Goal: Feedback & Contribution: Submit feedback/report problem

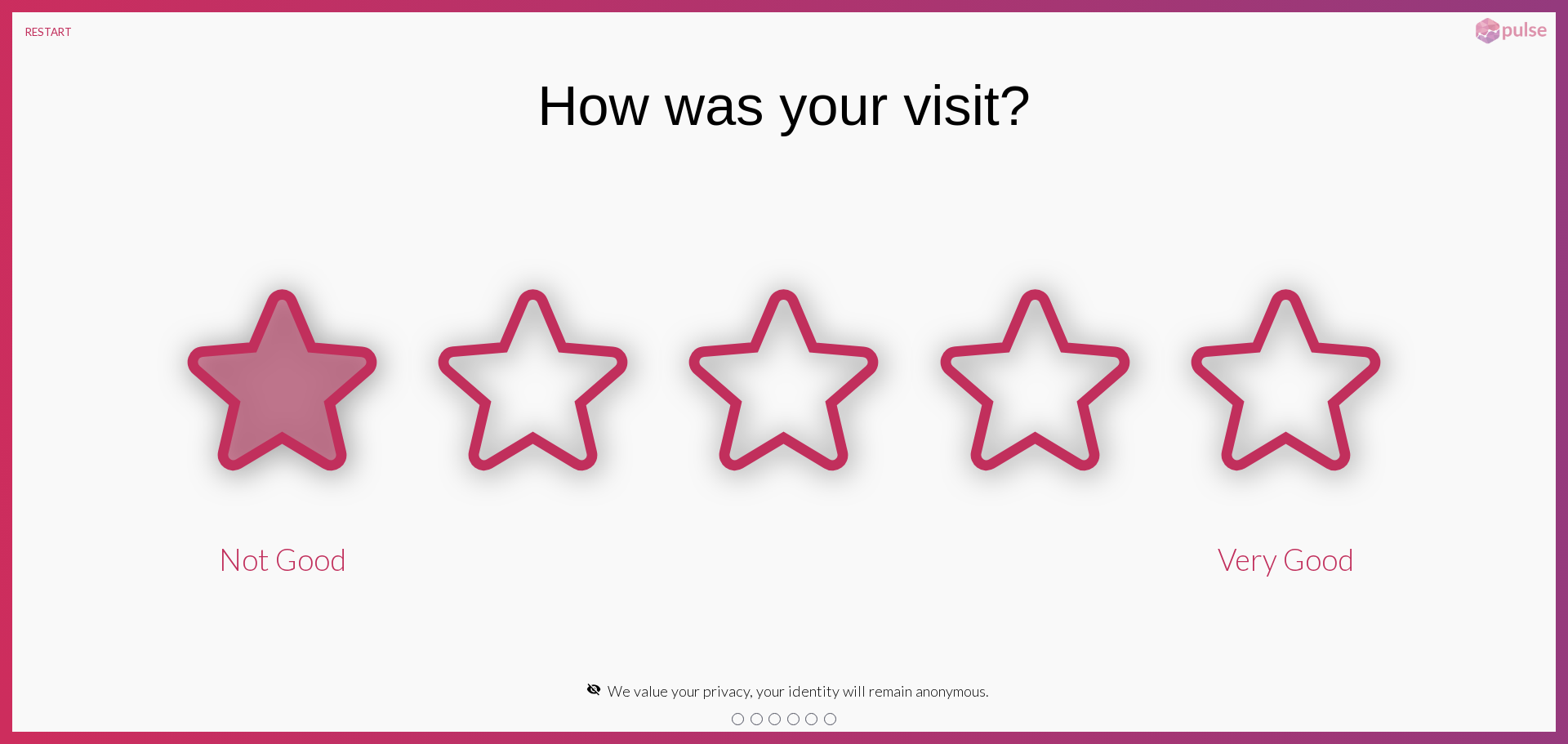
click at [258, 424] on icon at bounding box center [282, 379] width 179 height 170
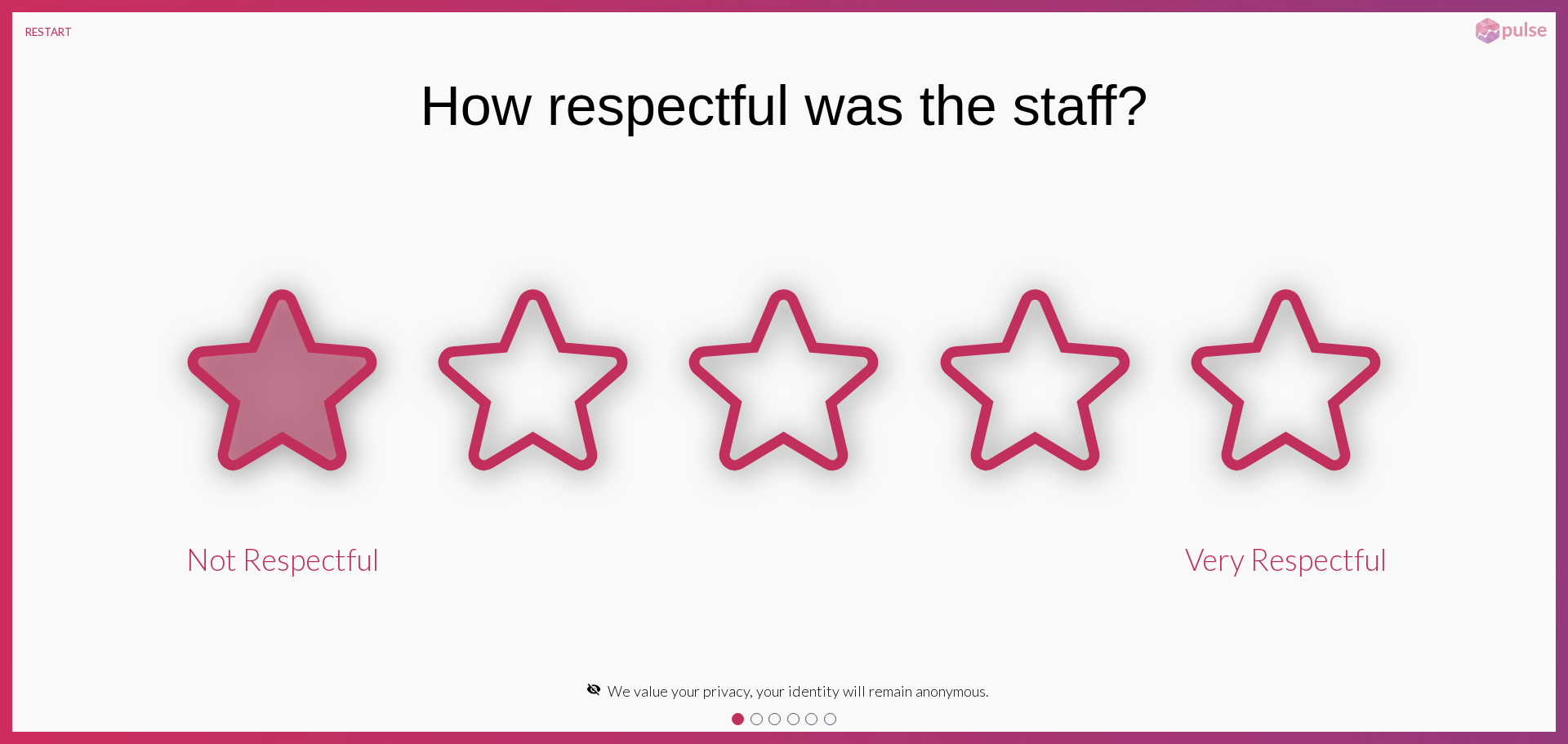
click at [377, 428] on icon at bounding box center [282, 383] width 250 height 250
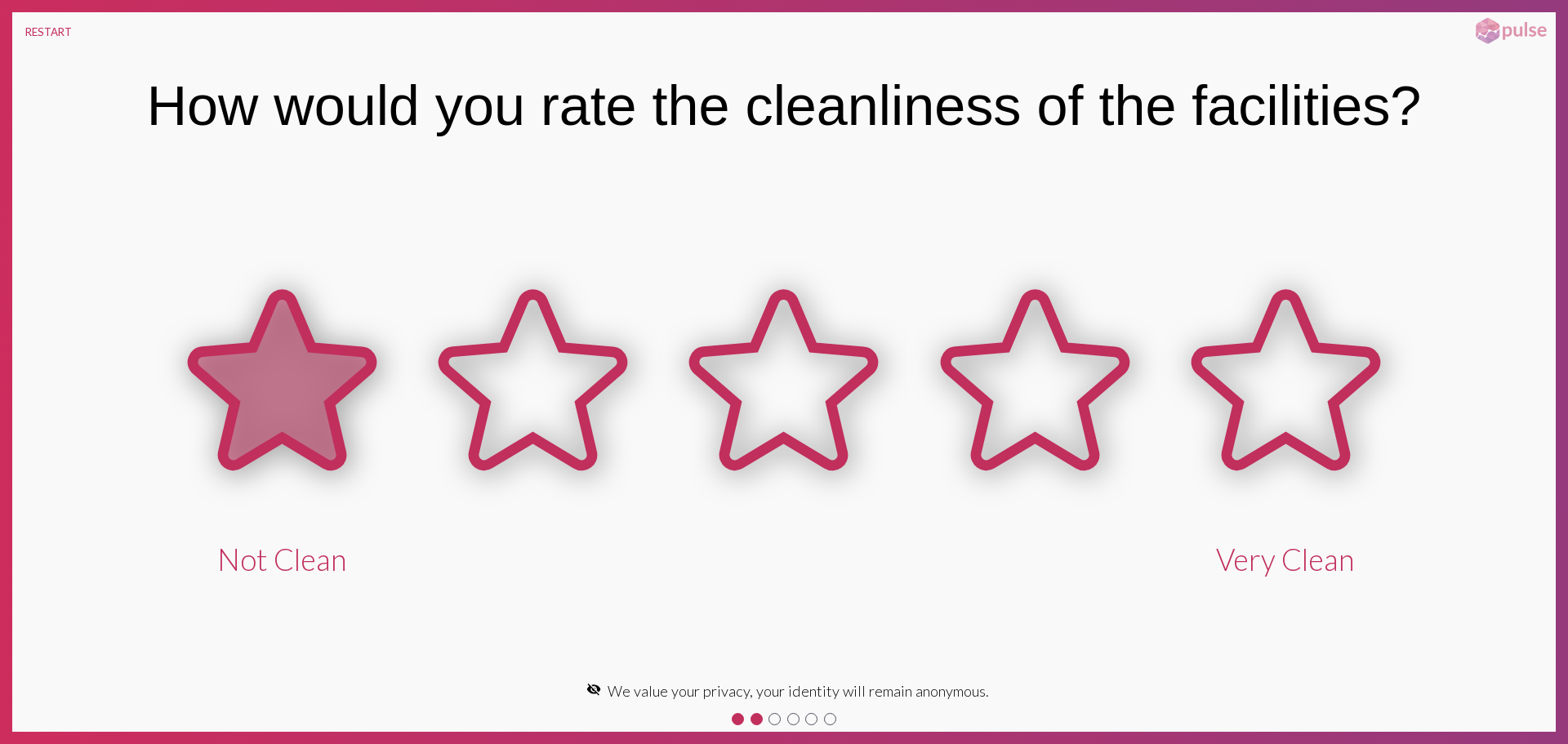
click at [375, 426] on icon at bounding box center [282, 383] width 250 height 250
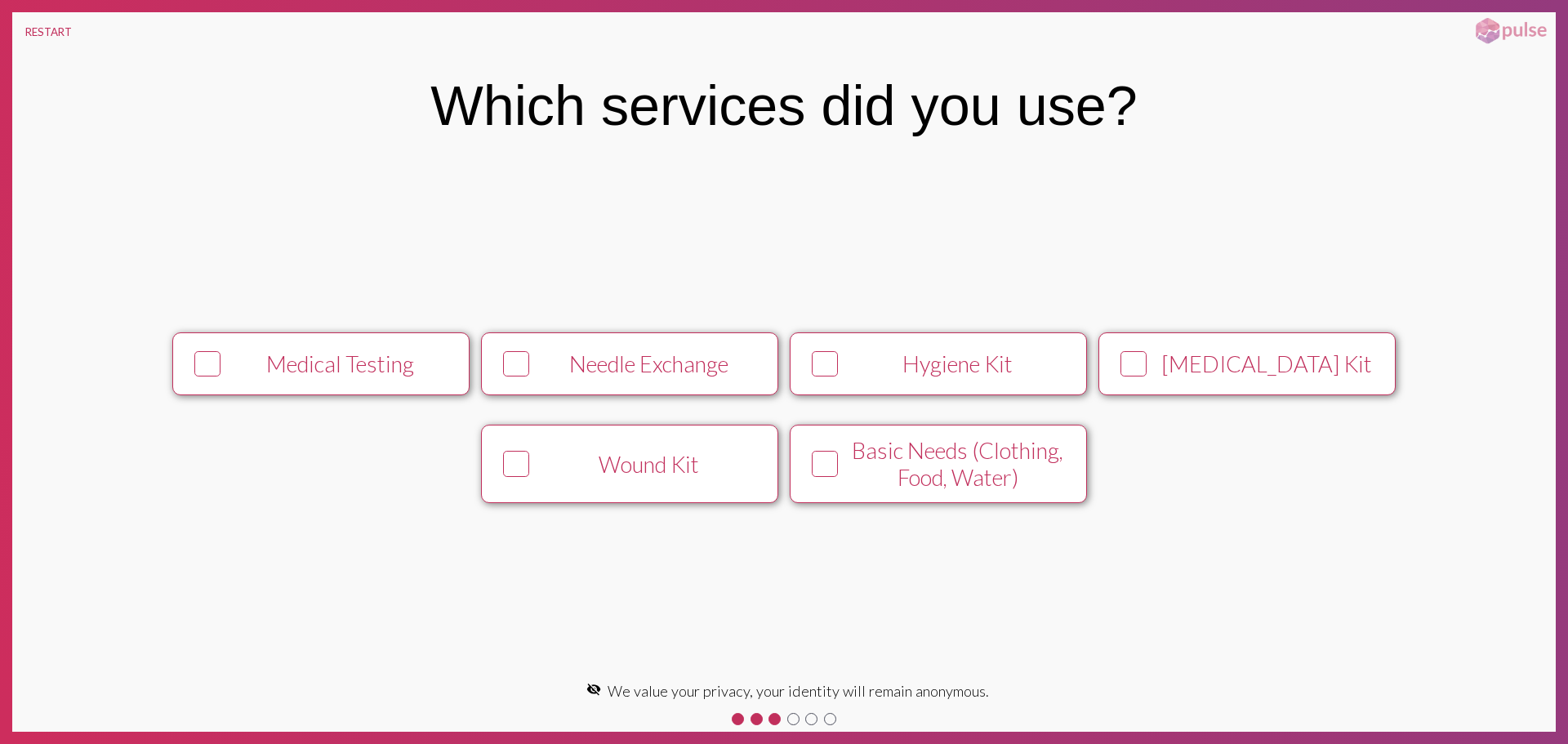
click at [298, 381] on button "Medical Testing" at bounding box center [320, 364] width 297 height 63
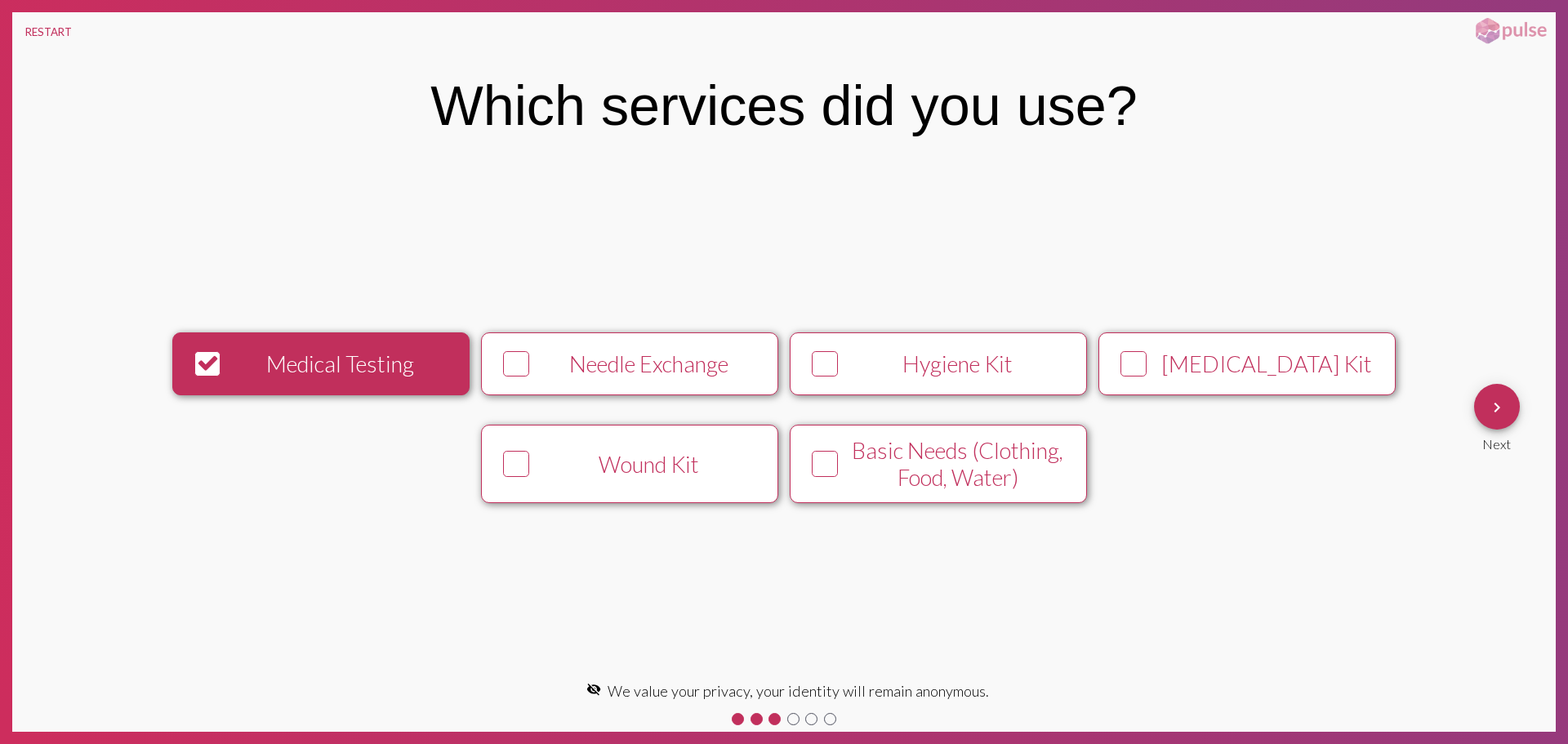
click at [1512, 403] on button "keyboard_arrow_right" at bounding box center [1497, 407] width 46 height 46
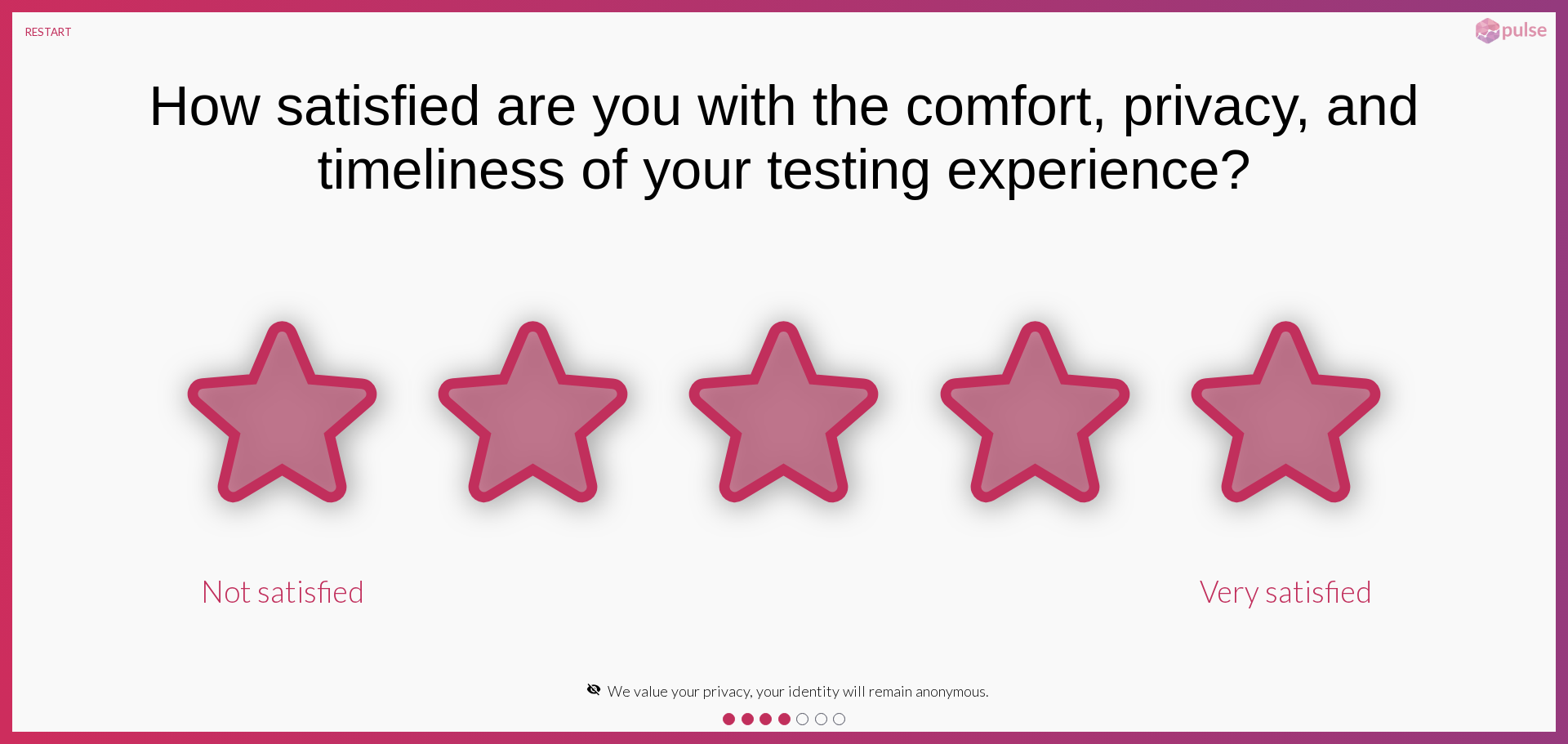
click at [1302, 439] on icon at bounding box center [1286, 412] width 179 height 170
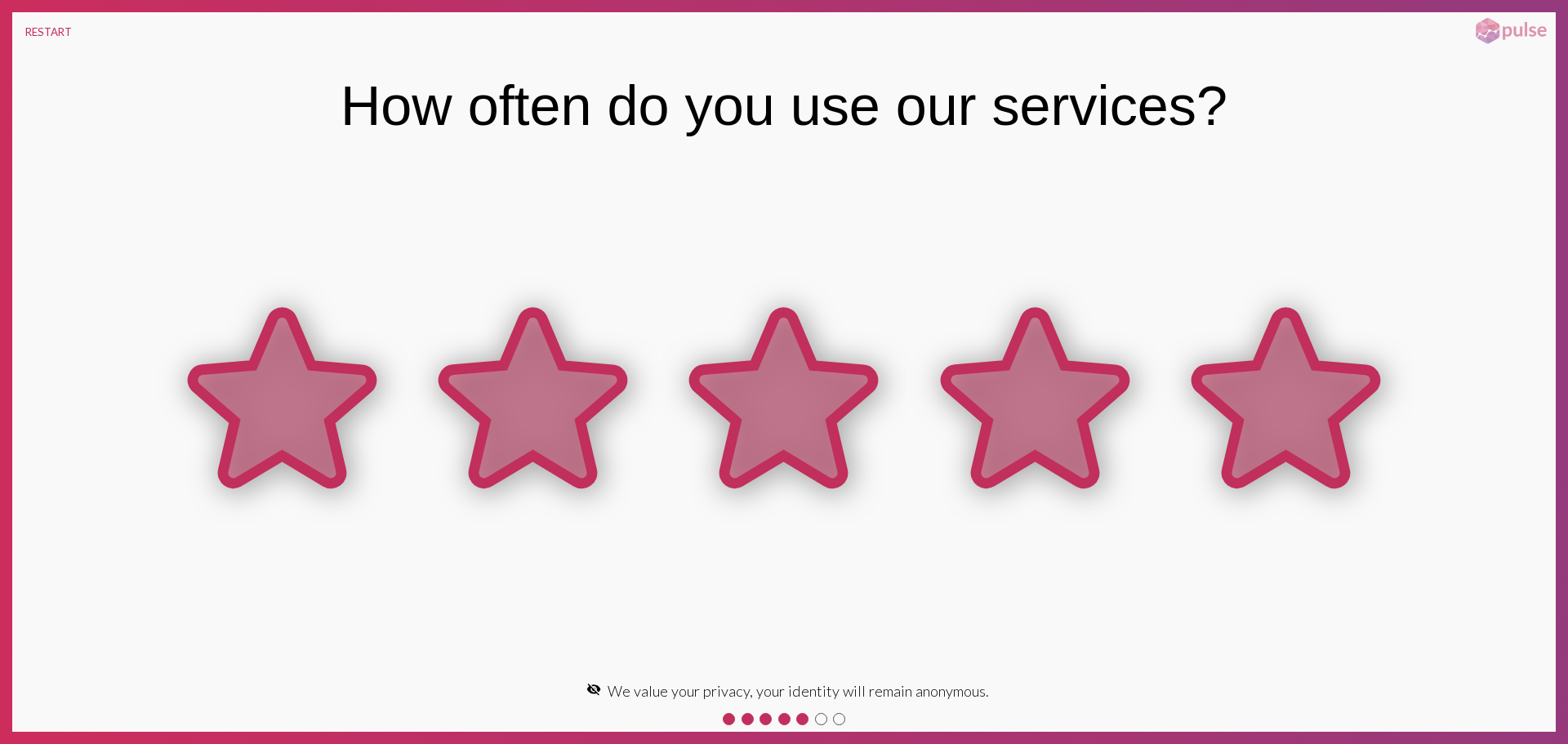
click at [1291, 418] on icon at bounding box center [1286, 398] width 179 height 170
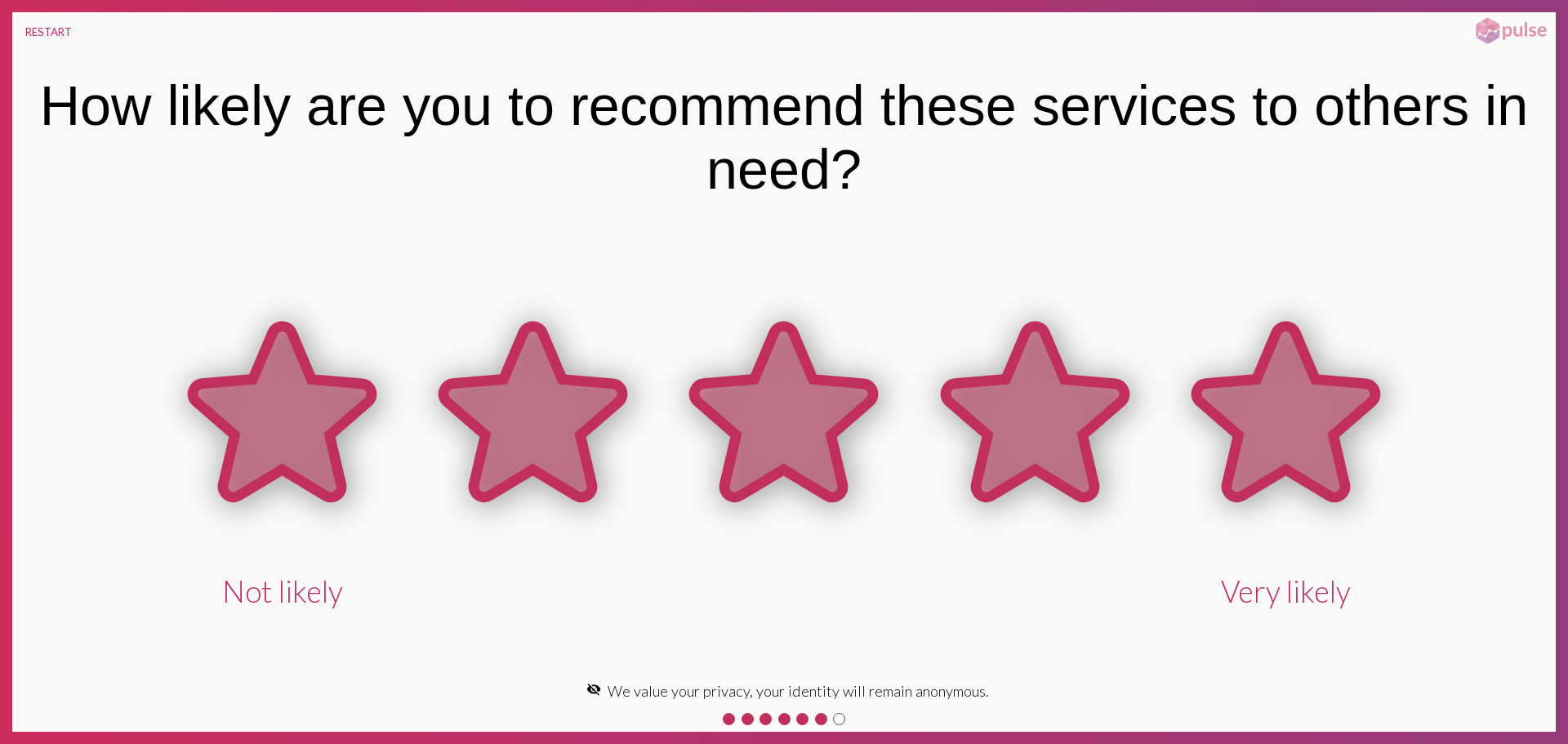
click at [1291, 414] on icon at bounding box center [1286, 412] width 179 height 170
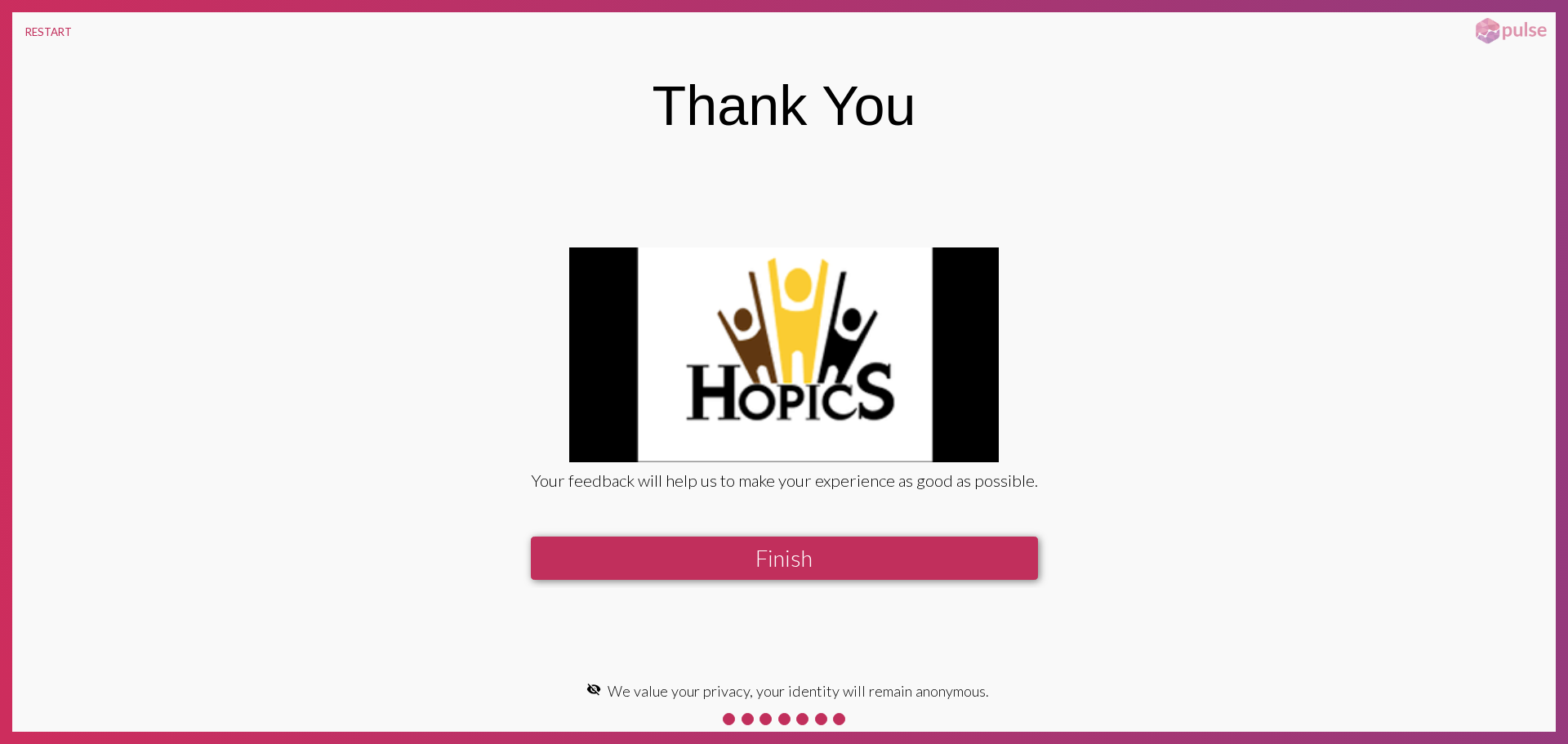
click at [816, 560] on button "Finish" at bounding box center [784, 558] width 507 height 43
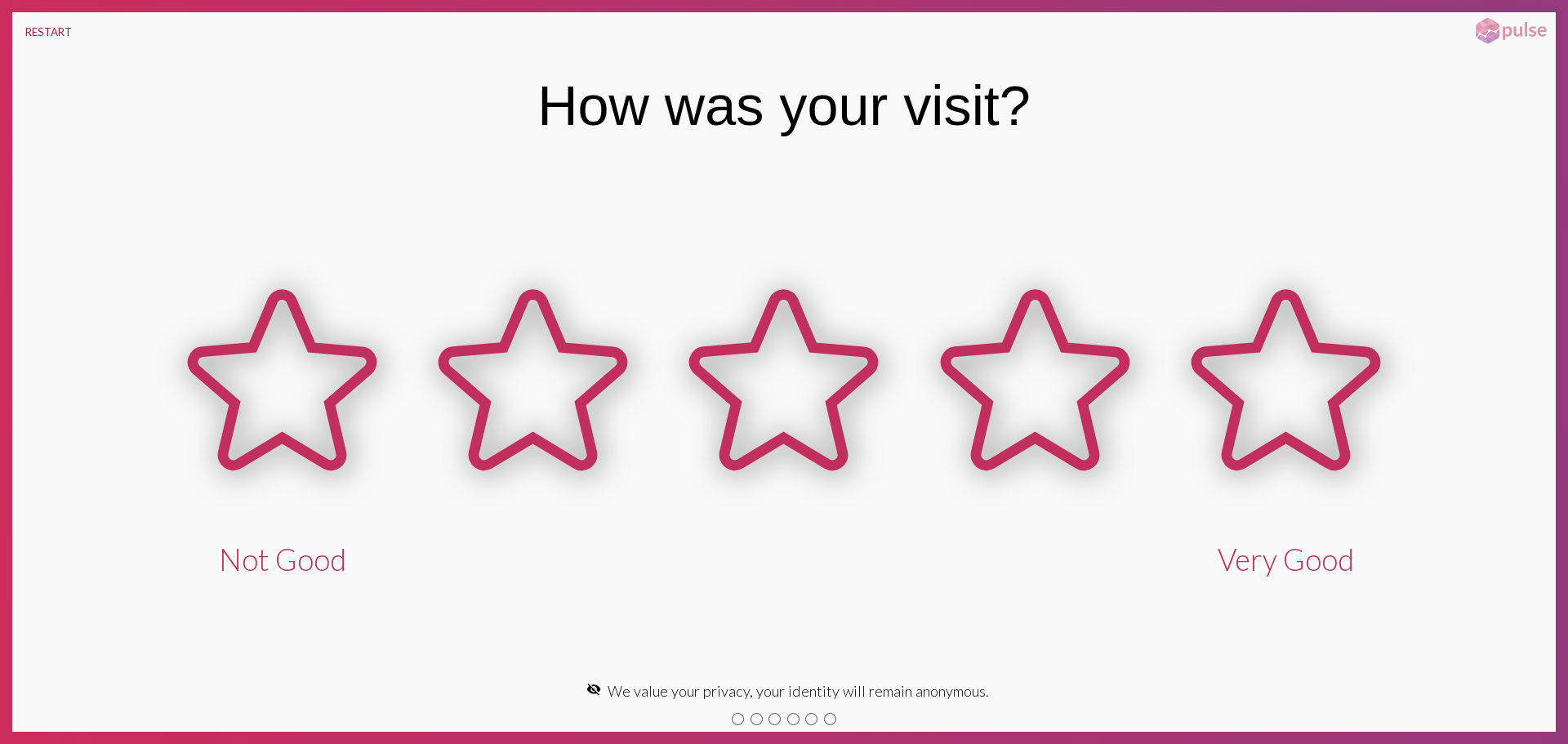
click at [45, 32] on button "RESTART" at bounding box center [48, 31] width 73 height 40
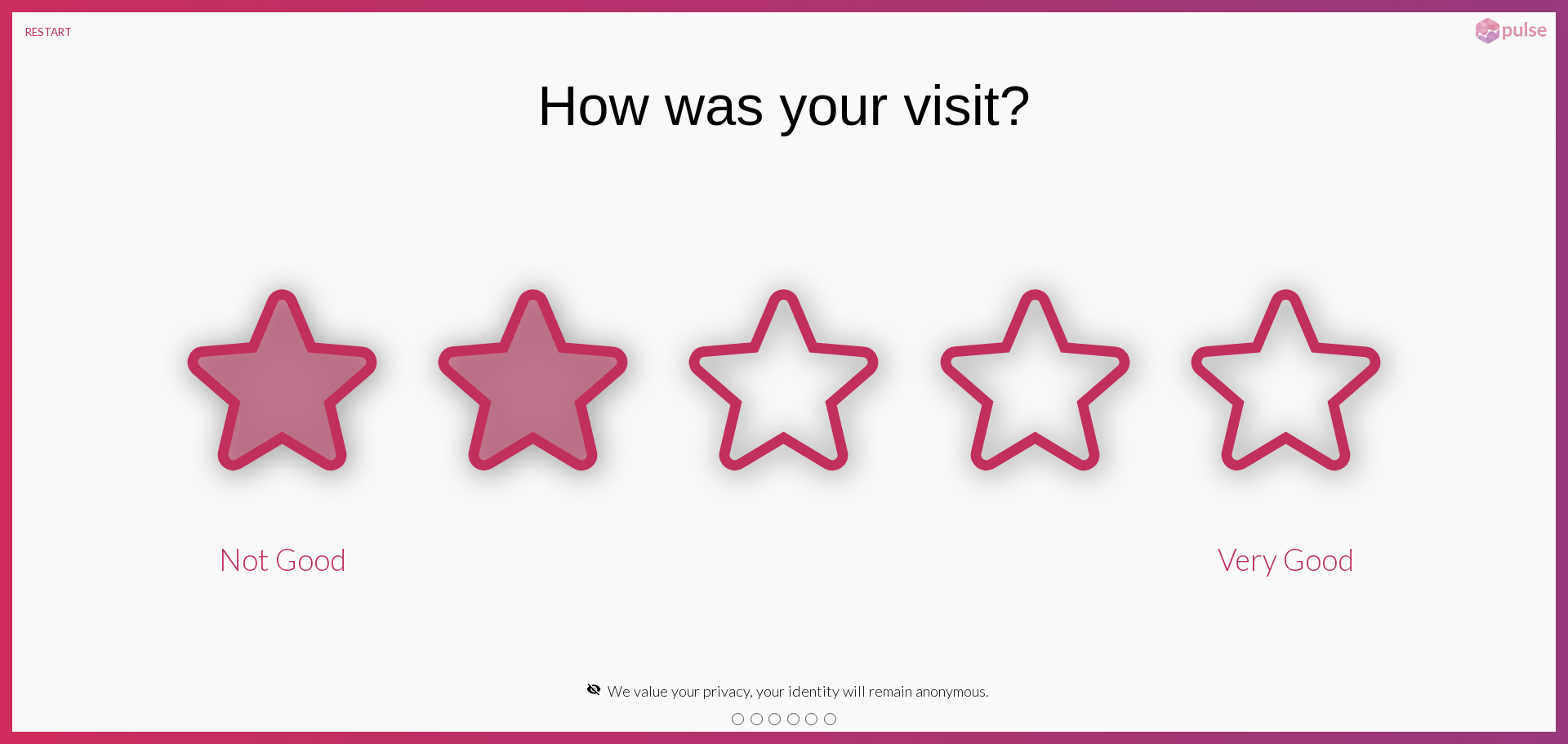
click at [533, 404] on icon at bounding box center [533, 379] width 179 height 170
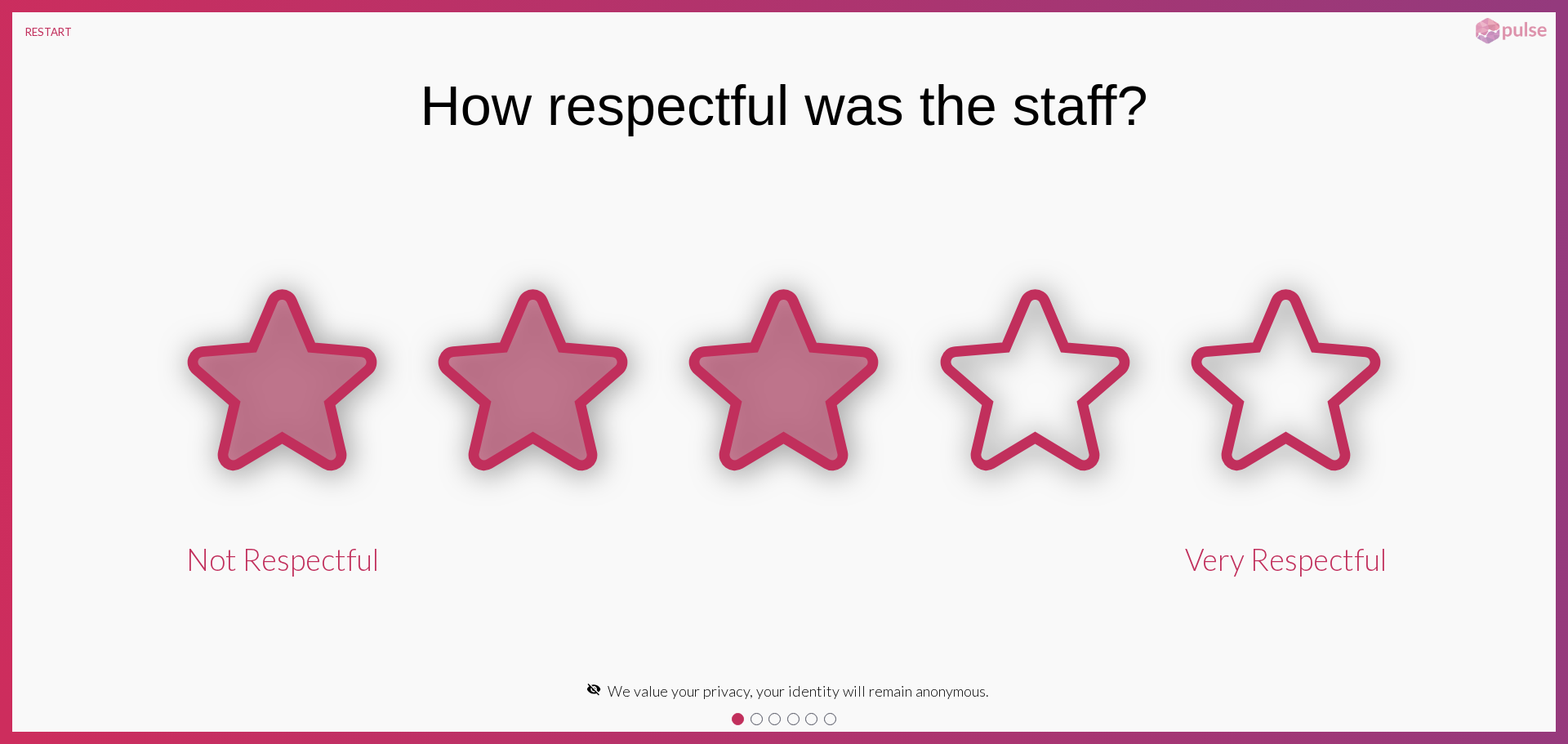
click at [697, 382] on icon at bounding box center [783, 383] width 250 height 250
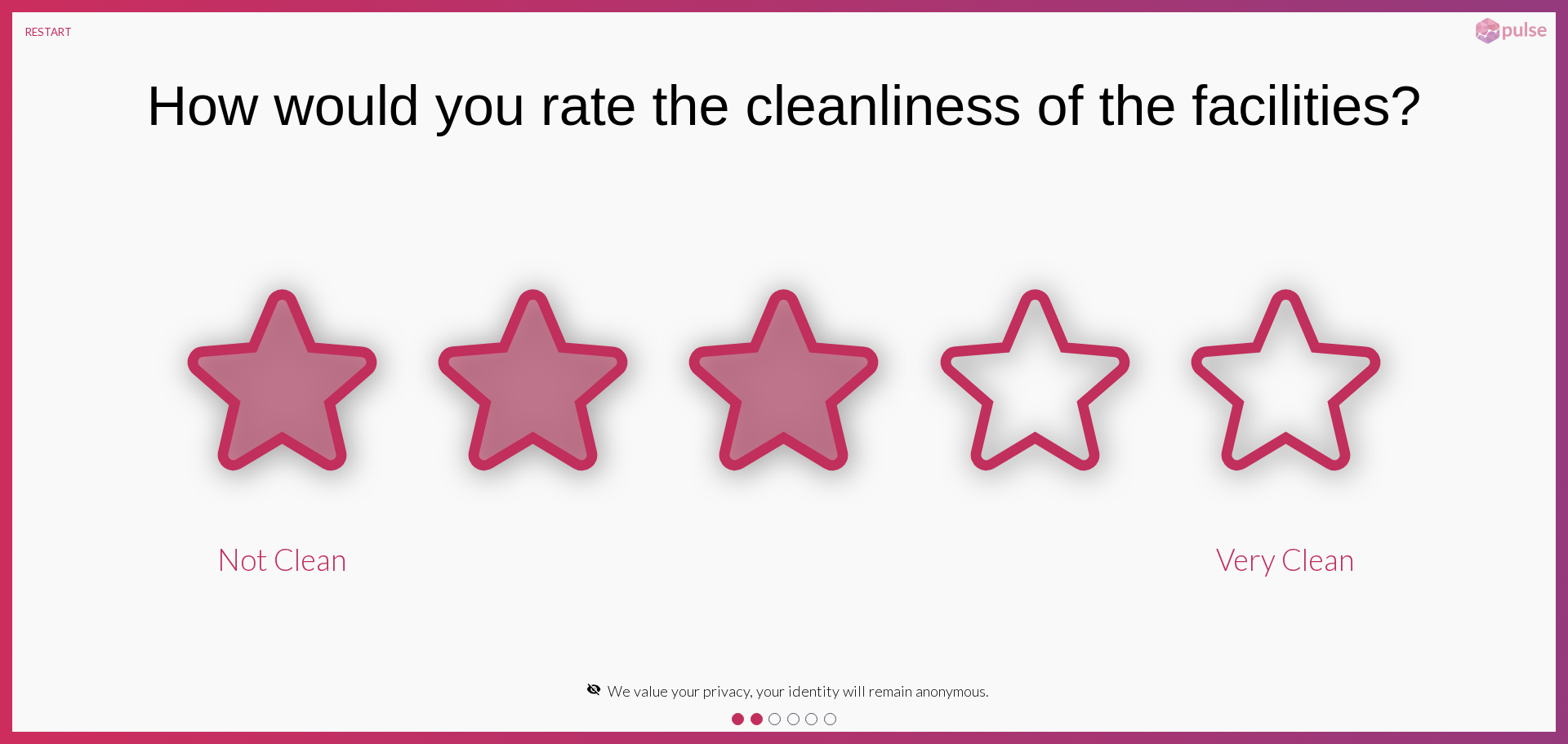
click at [783, 366] on icon at bounding box center [783, 379] width 179 height 170
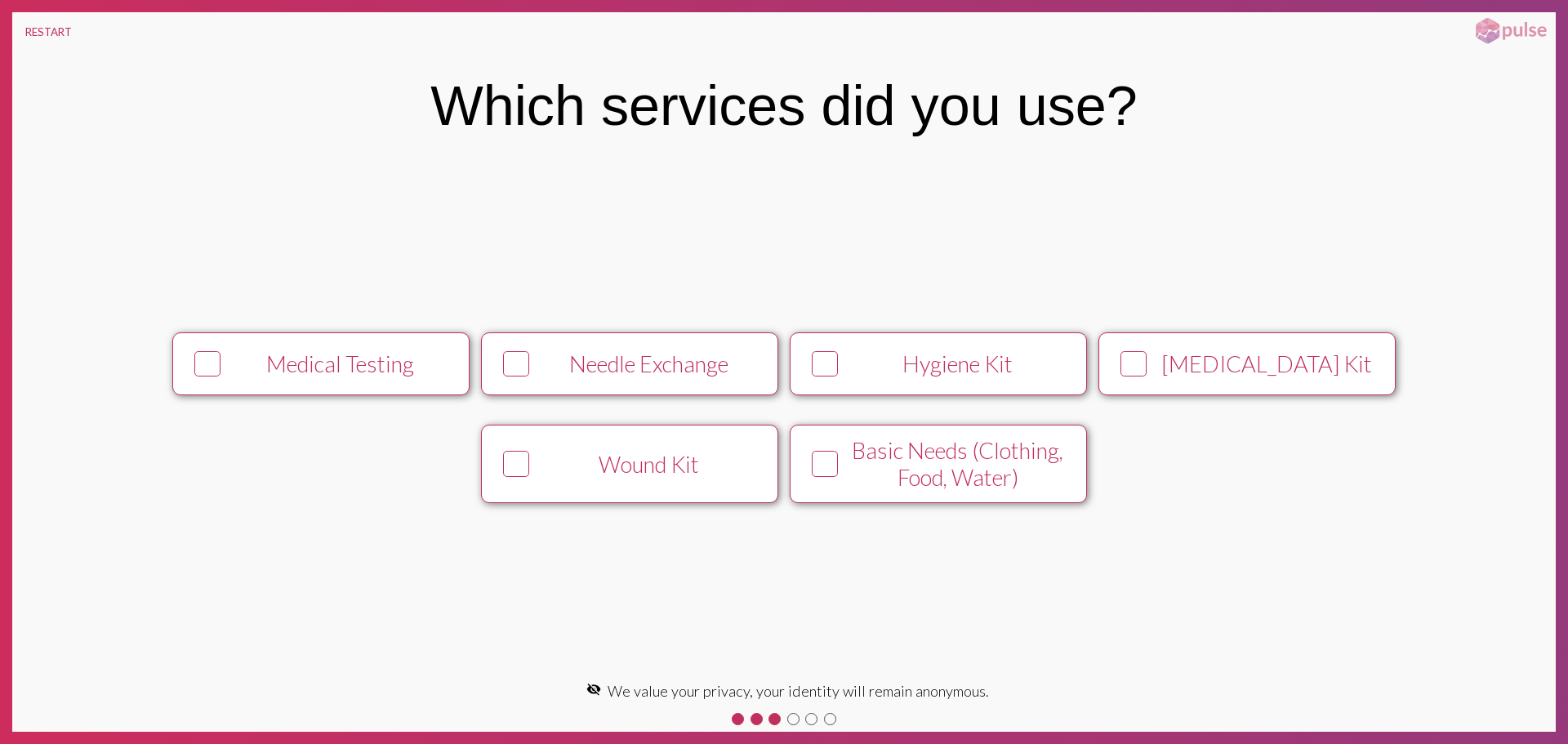
click at [1171, 356] on div "[MEDICAL_DATA] Kit" at bounding box center [1266, 364] width 227 height 27
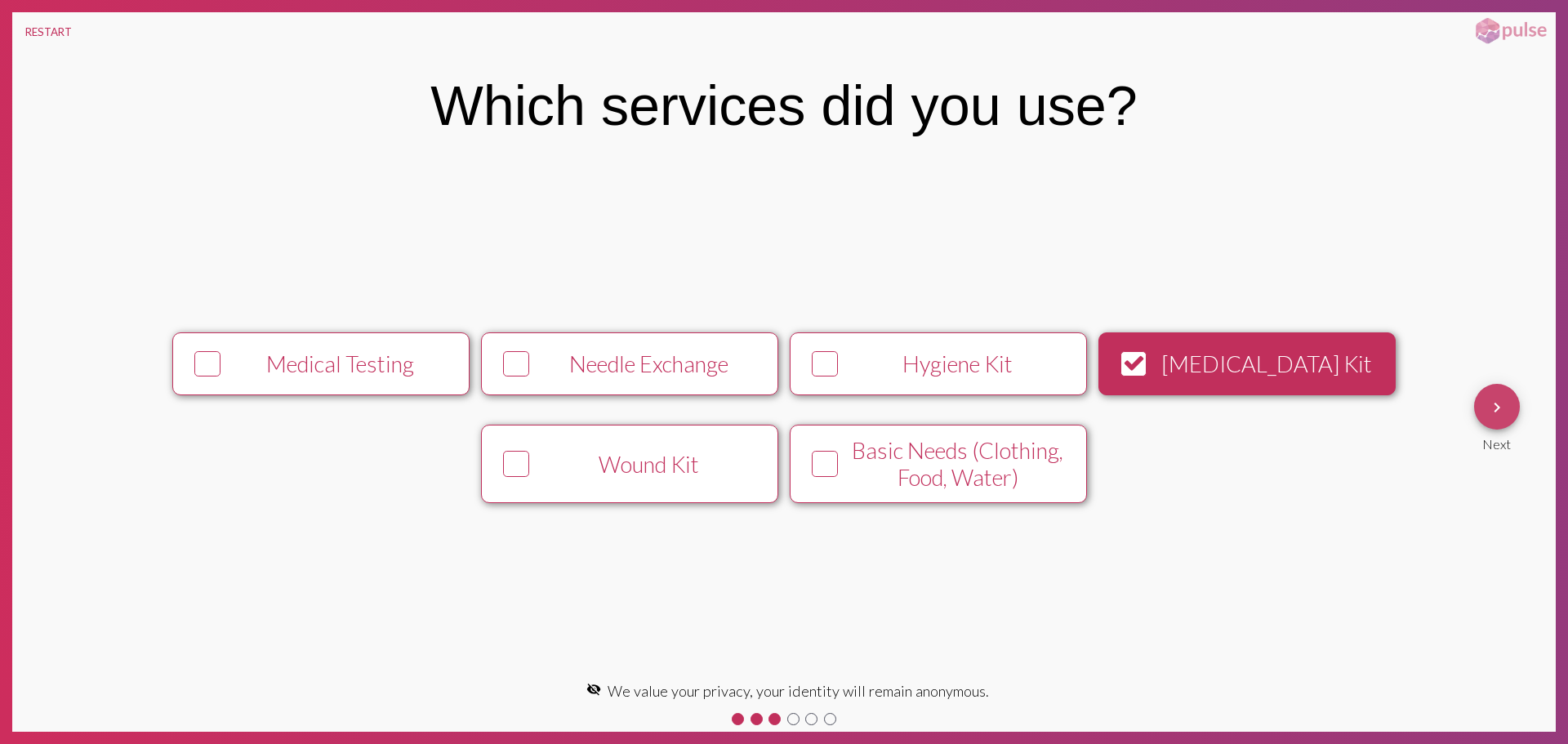
click at [1515, 401] on button "keyboard_arrow_right" at bounding box center [1497, 407] width 46 height 46
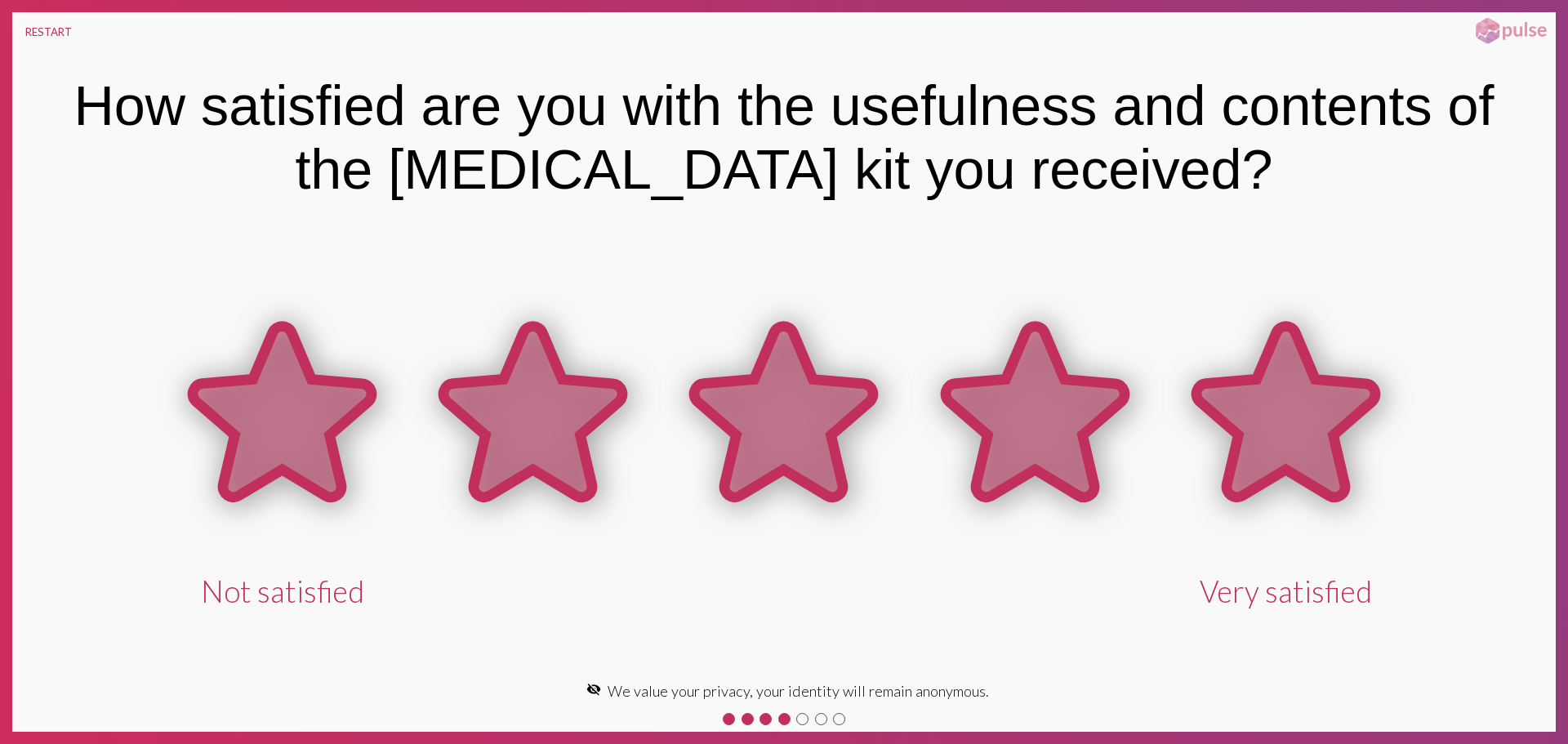
click at [1366, 442] on icon at bounding box center [1286, 414] width 250 height 250
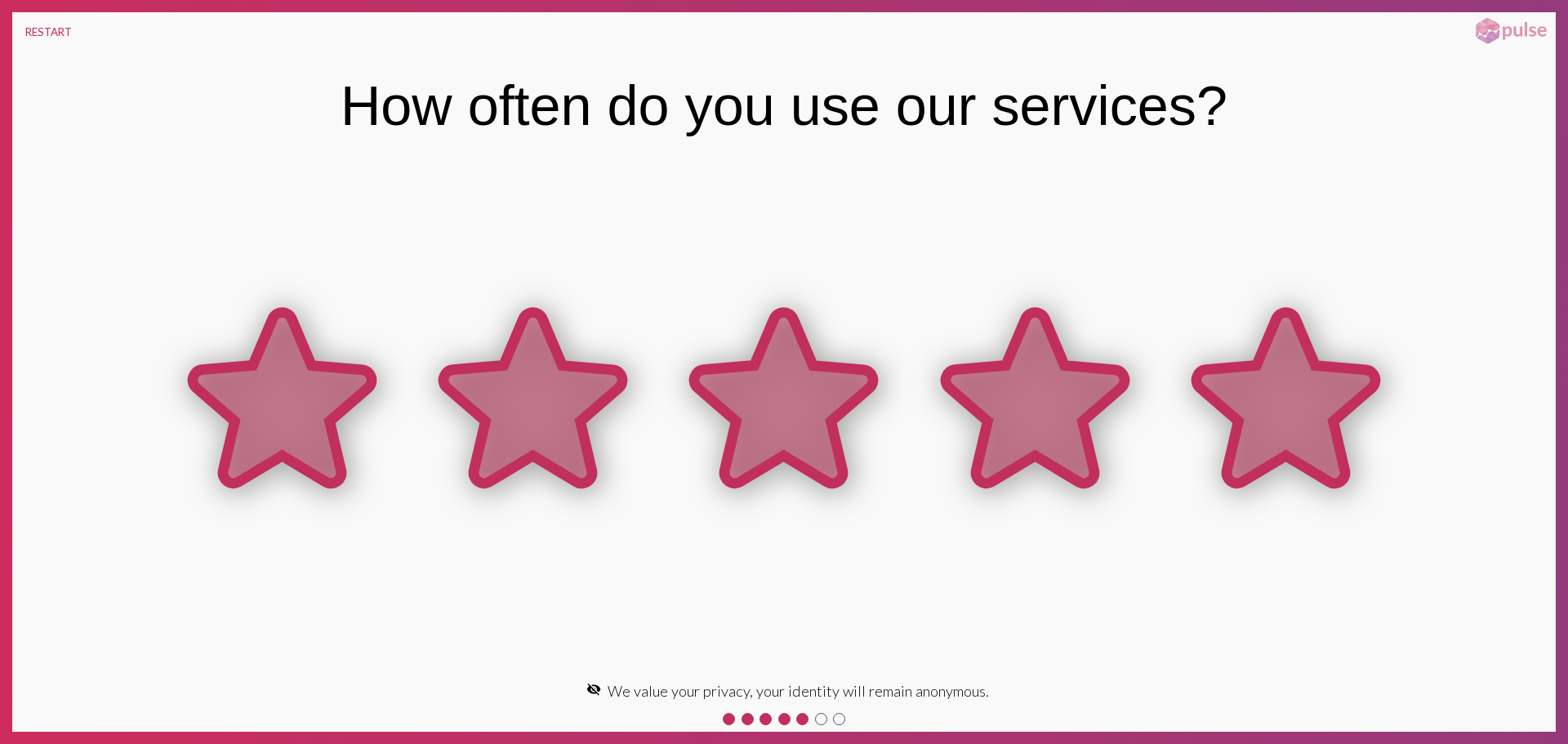
click at [1350, 441] on icon at bounding box center [1286, 401] width 250 height 250
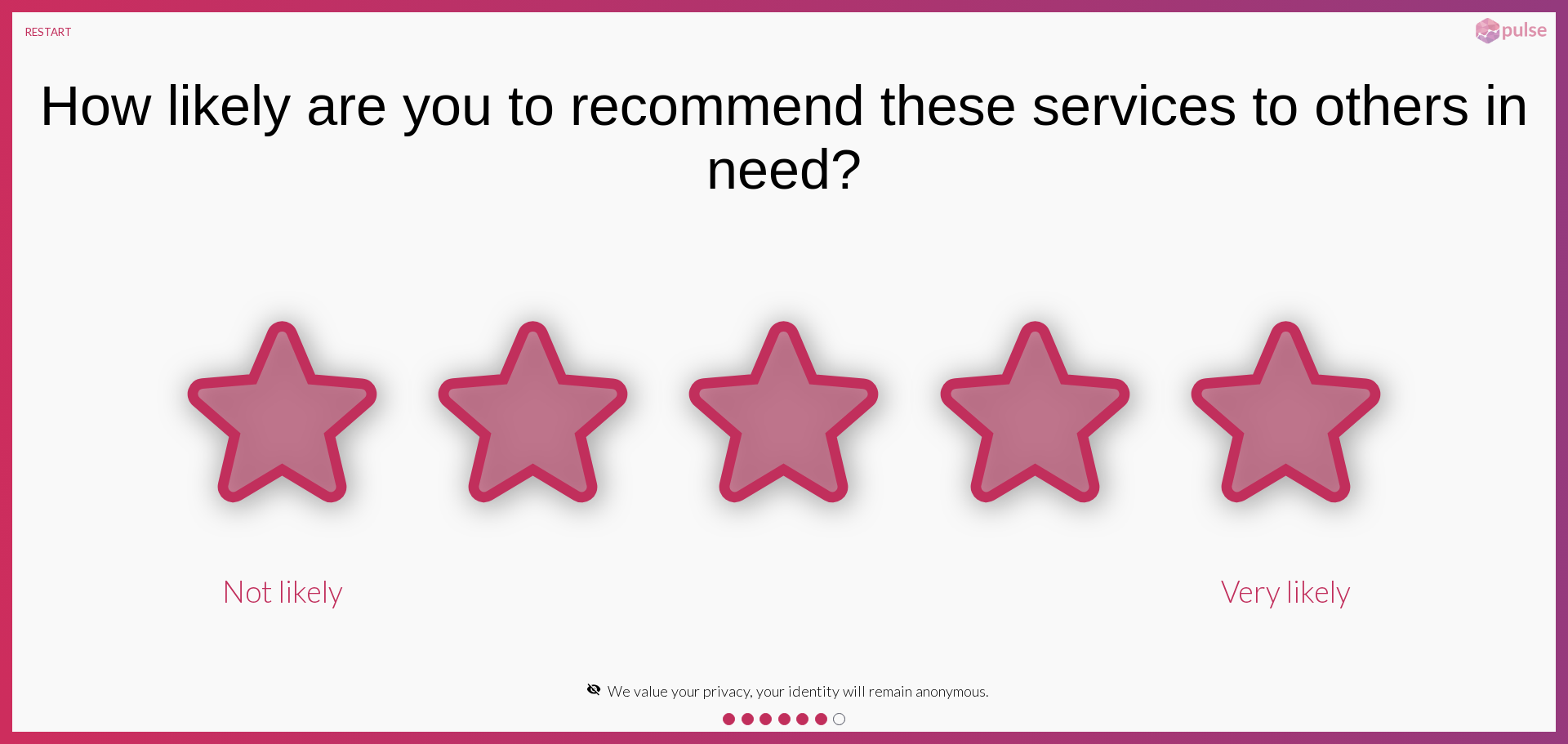
click at [1204, 420] on icon at bounding box center [1286, 414] width 250 height 250
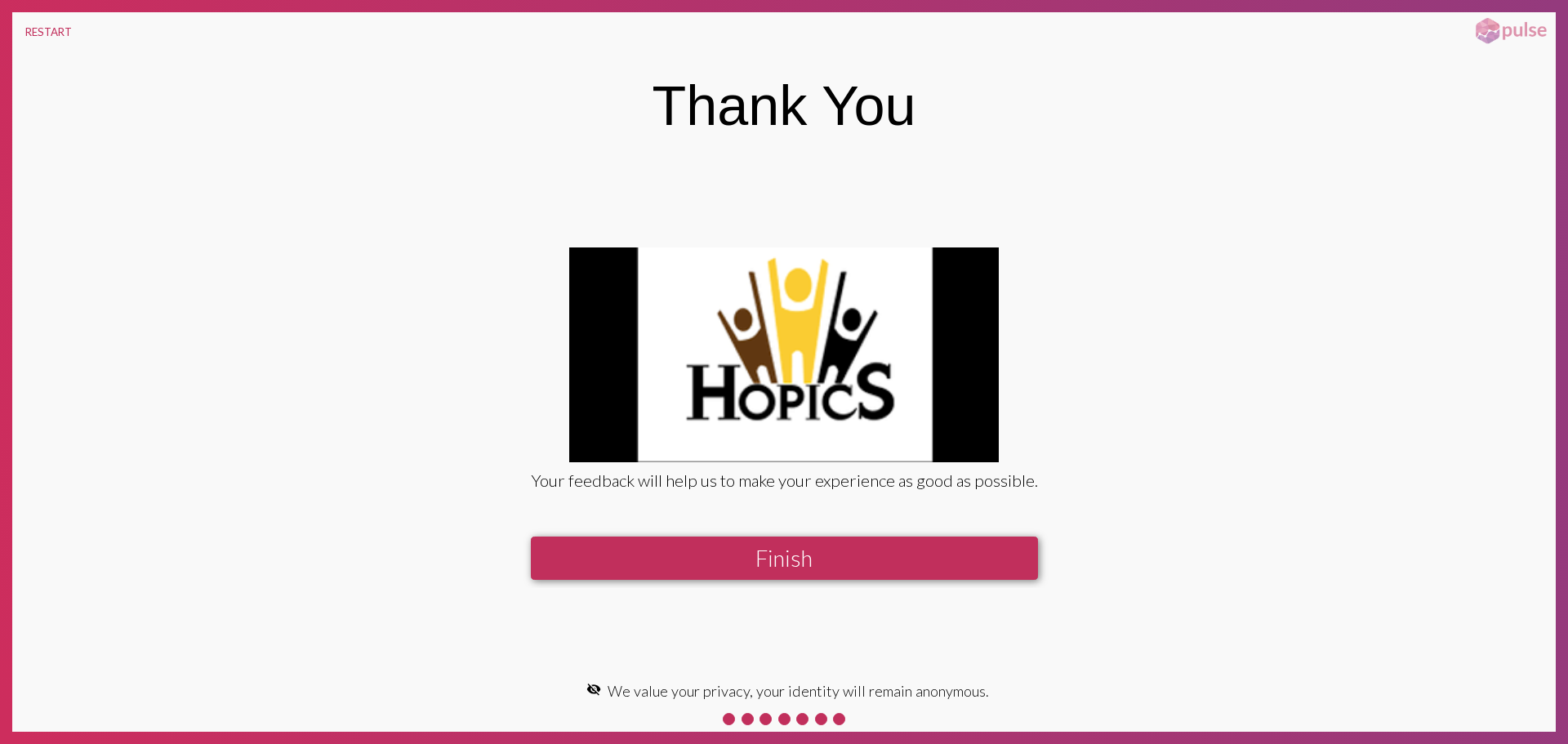
click at [739, 565] on button "Finish" at bounding box center [784, 558] width 507 height 43
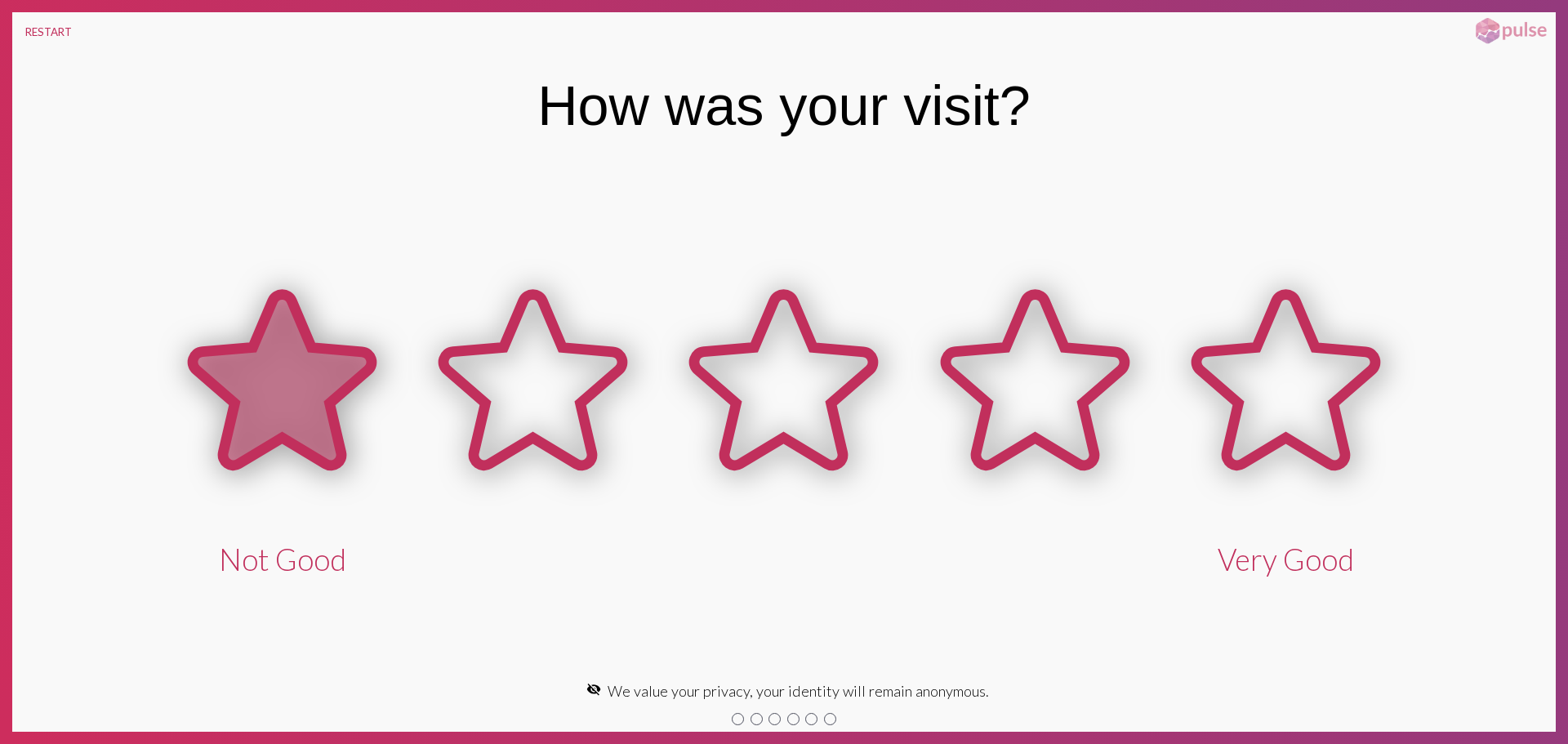
click at [367, 378] on icon at bounding box center [282, 383] width 250 height 250
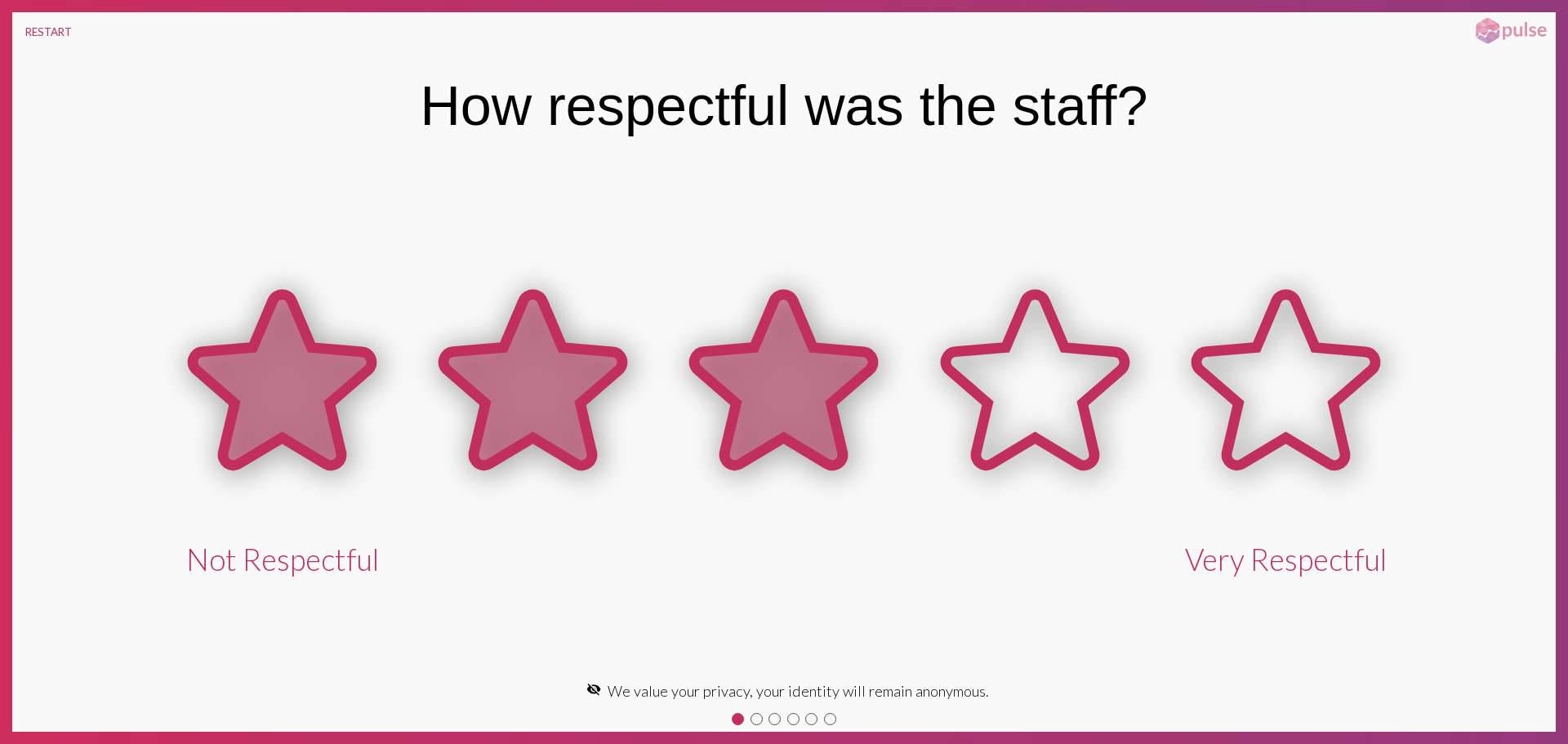
click at [837, 408] on icon at bounding box center [783, 383] width 250 height 250
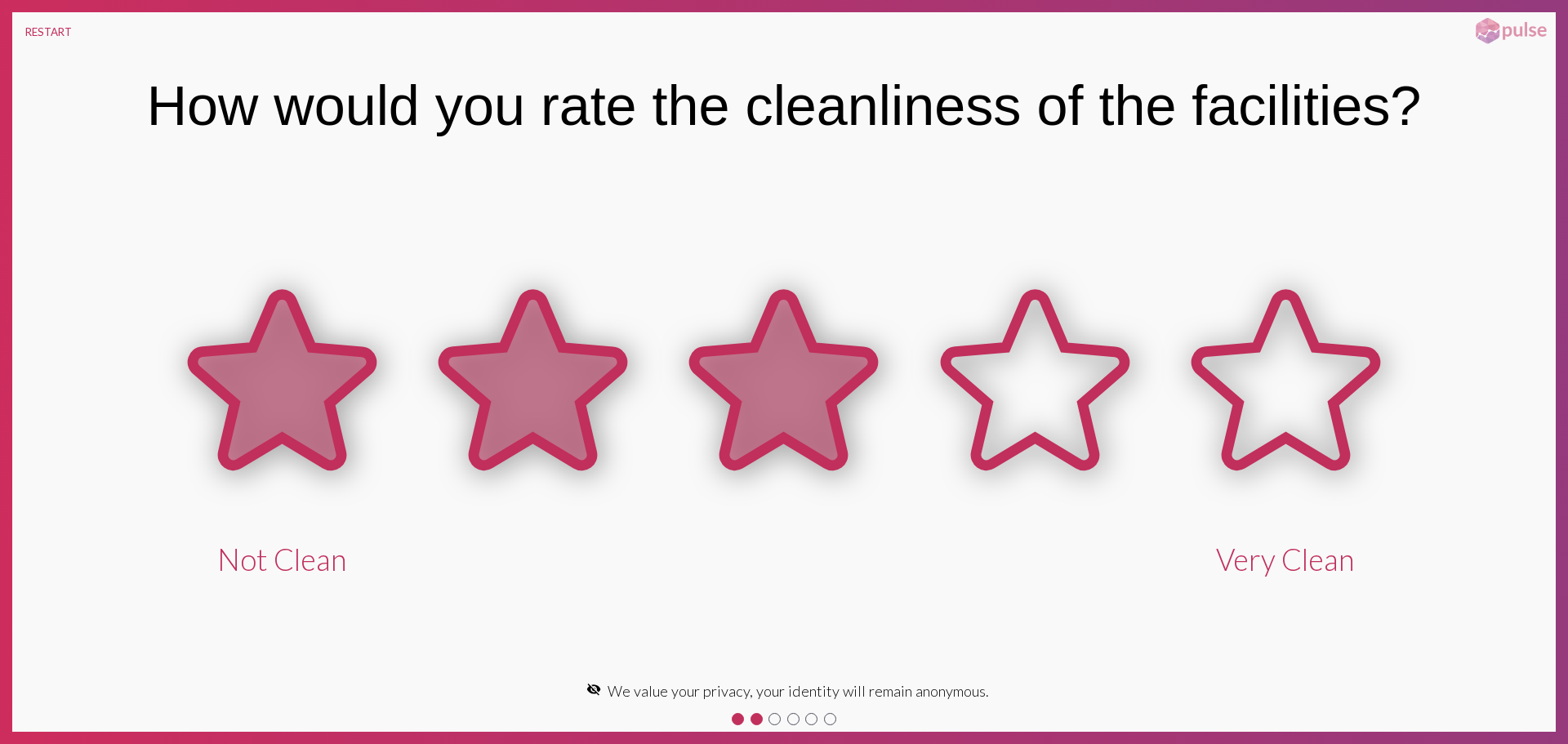
click at [821, 402] on icon at bounding box center [783, 379] width 179 height 170
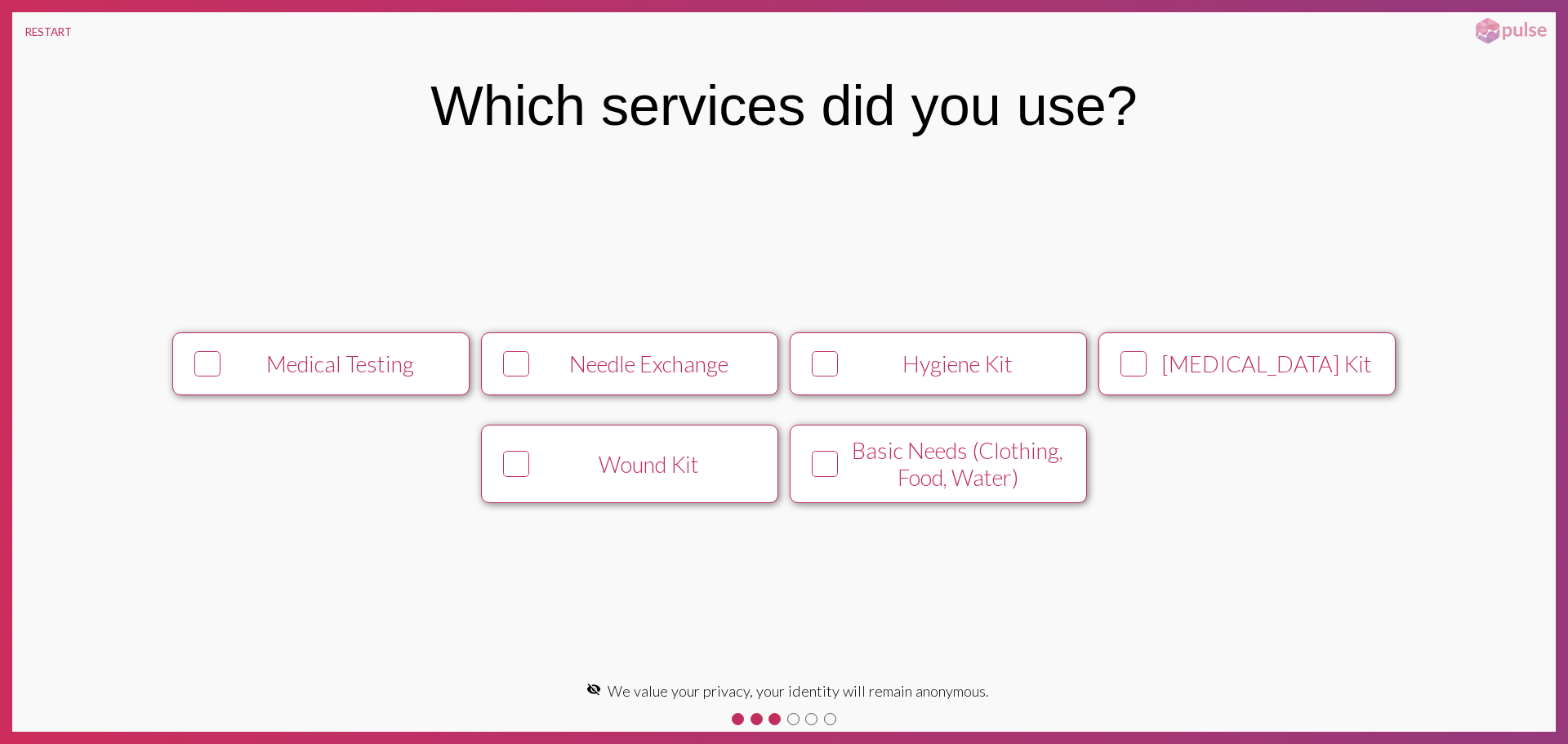
click at [917, 367] on div "Hygiene Kit" at bounding box center [958, 364] width 227 height 27
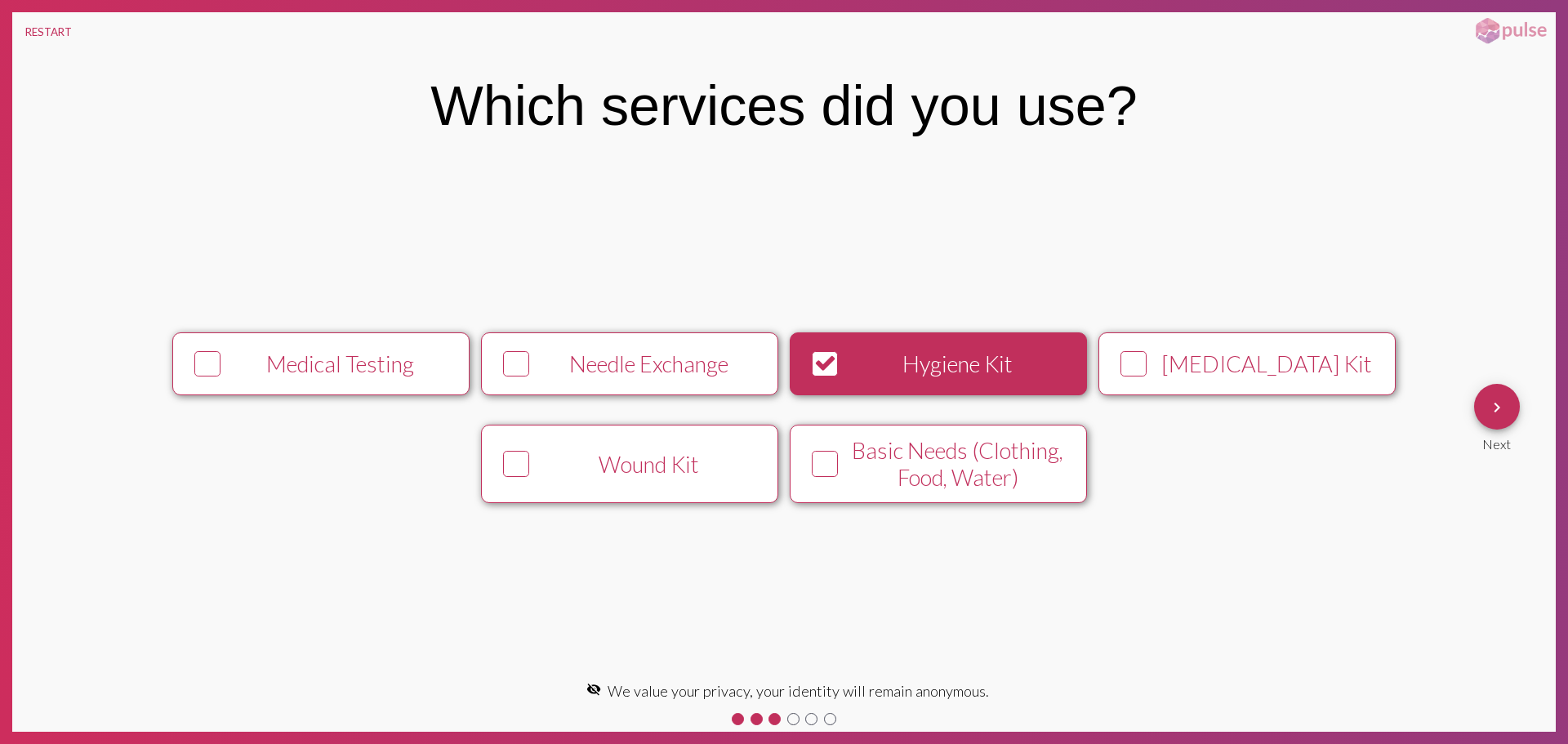
click at [1494, 411] on mat-icon "keyboard_arrow_right" at bounding box center [1496, 407] width 19 height 19
